Goal: Information Seeking & Learning: Compare options

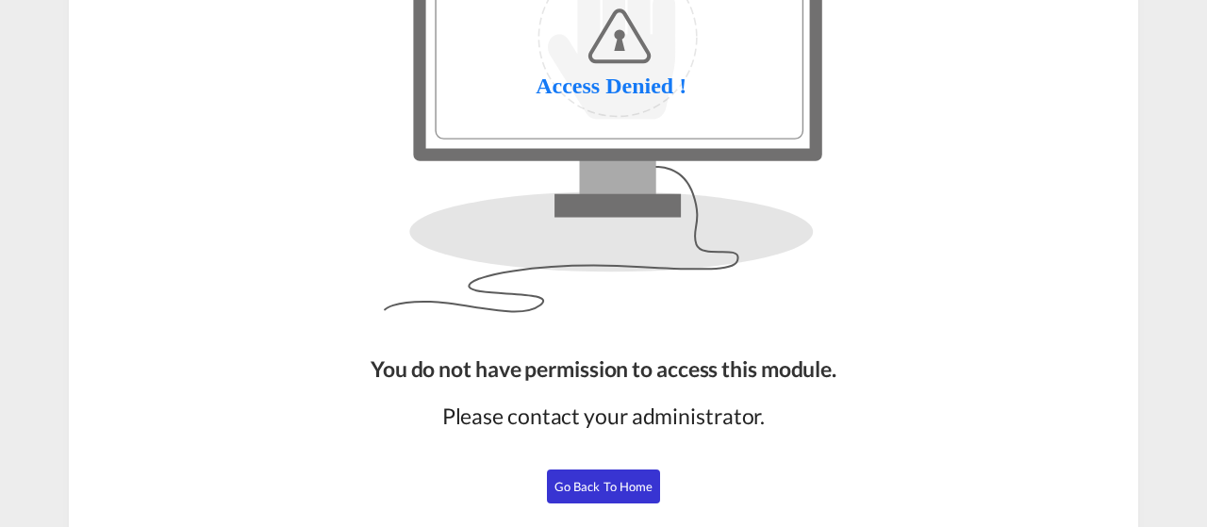
scroll to position [275, 0]
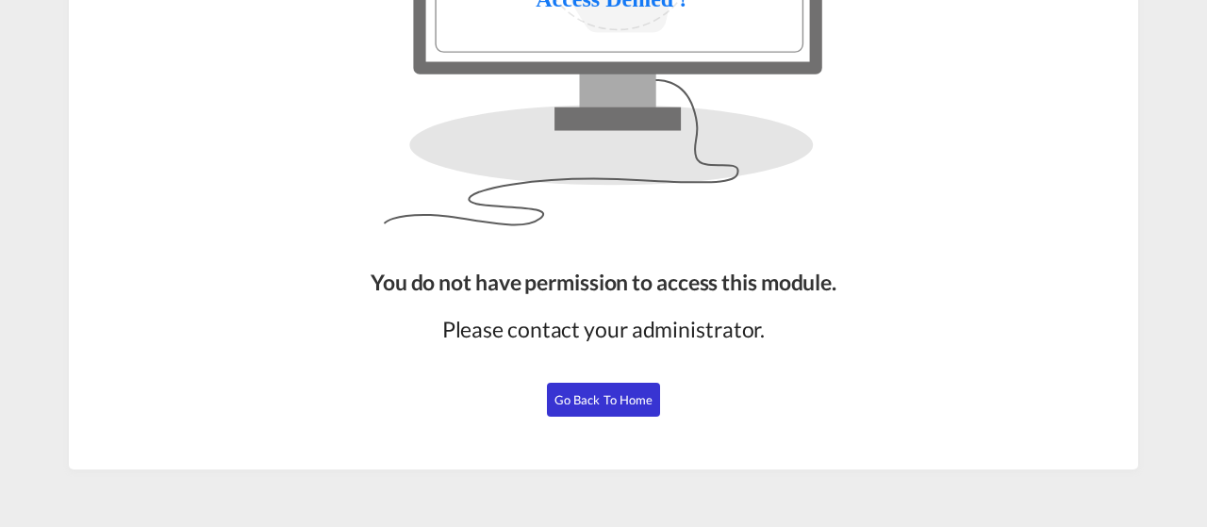
click at [599, 397] on span "Go Back to Home" at bounding box center [603, 399] width 99 height 15
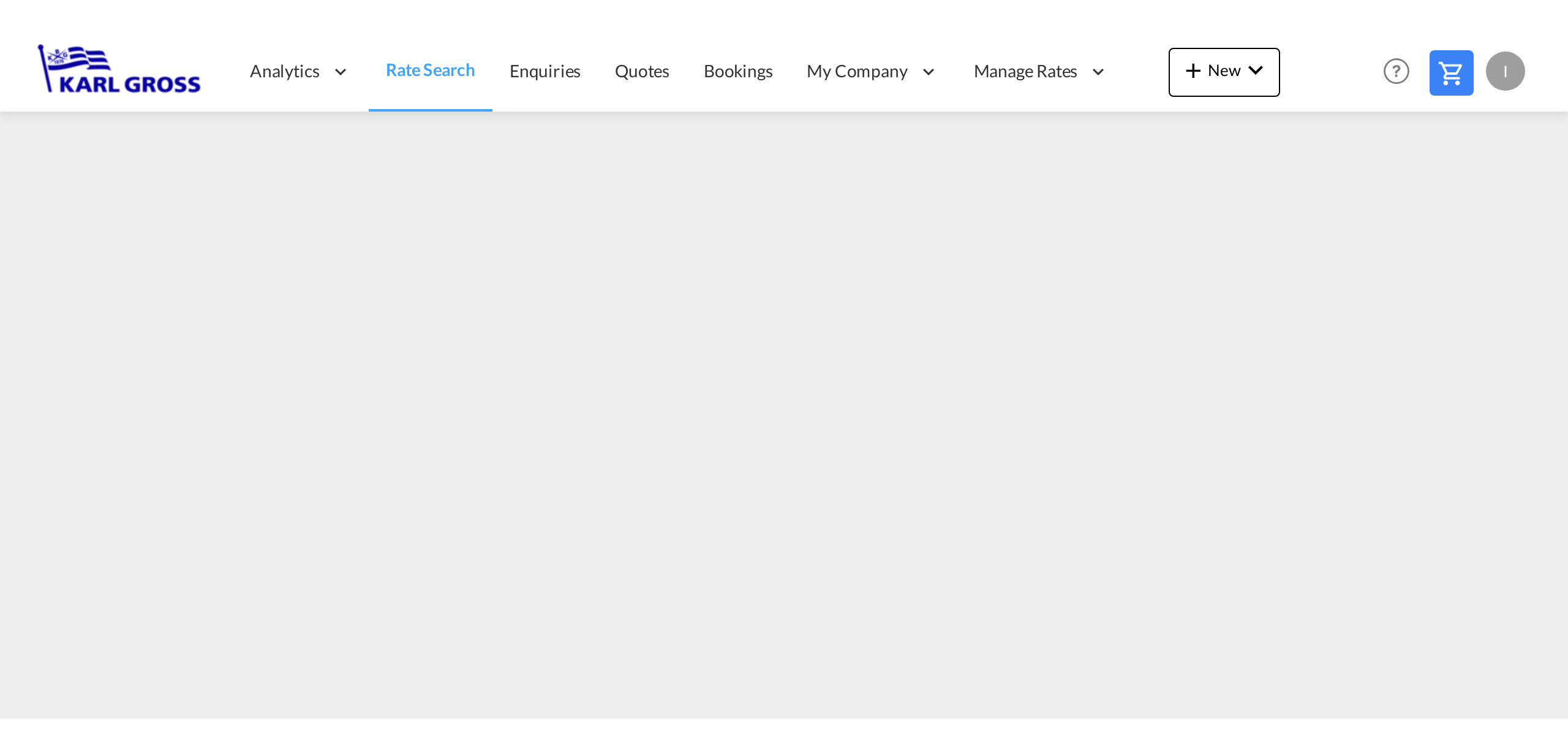
scroll to position [176, 0]
